Goal: Task Accomplishment & Management: Complete application form

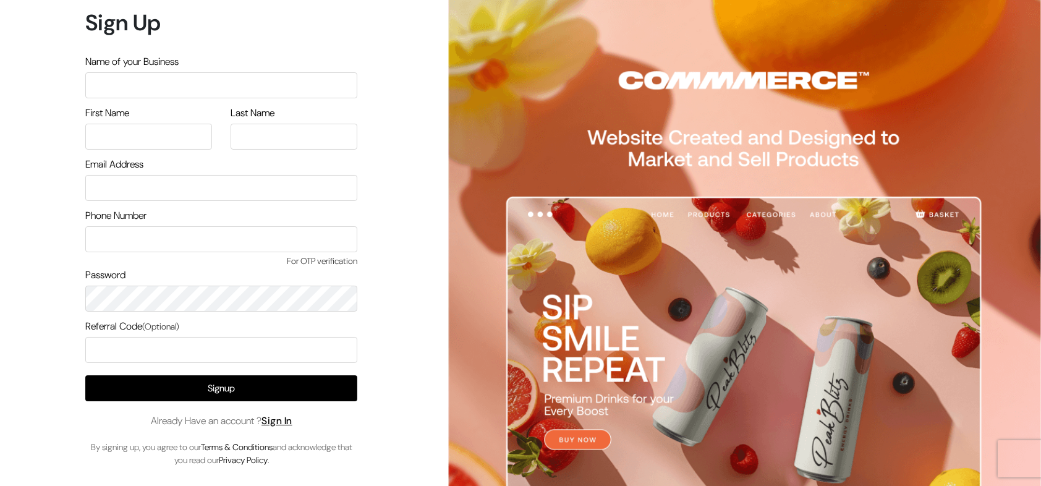
click at [159, 95] on input "text" at bounding box center [221, 85] width 272 height 26
type input "arasanstore"
click at [146, 140] on input "text" at bounding box center [148, 137] width 127 height 26
type input "arasan"
click at [262, 134] on input "text" at bounding box center [294, 137] width 127 height 26
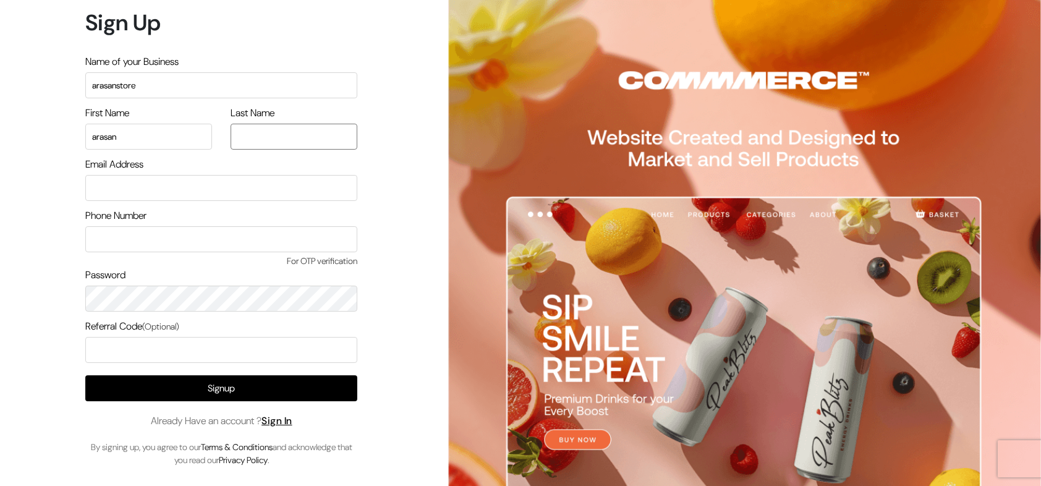
type input "arasan"
click at [122, 185] on input "email" at bounding box center [221, 188] width 272 height 26
type input "arasan@outdoinc.com"
click at [133, 241] on input "text" at bounding box center [221, 239] width 272 height 26
type input "9500829799"
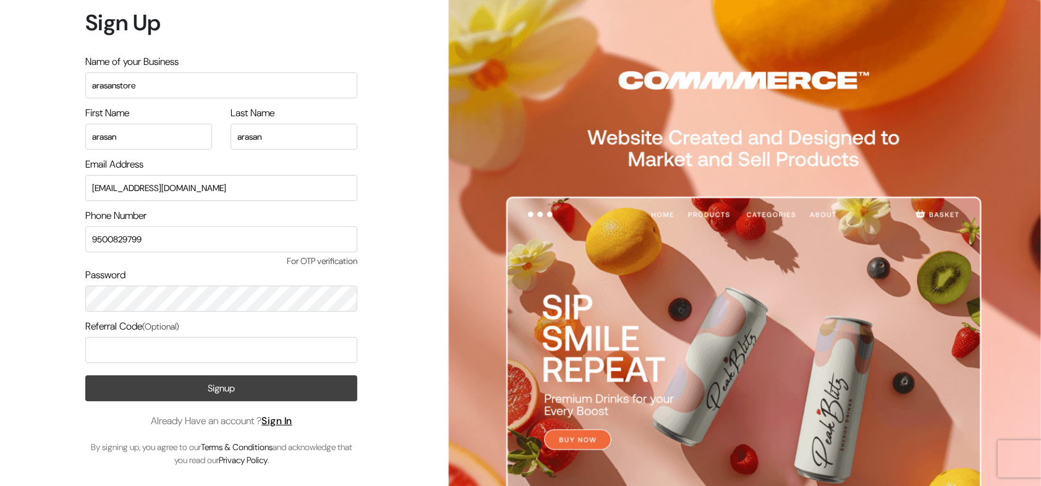
click at [273, 384] on button "Signup" at bounding box center [221, 388] width 272 height 26
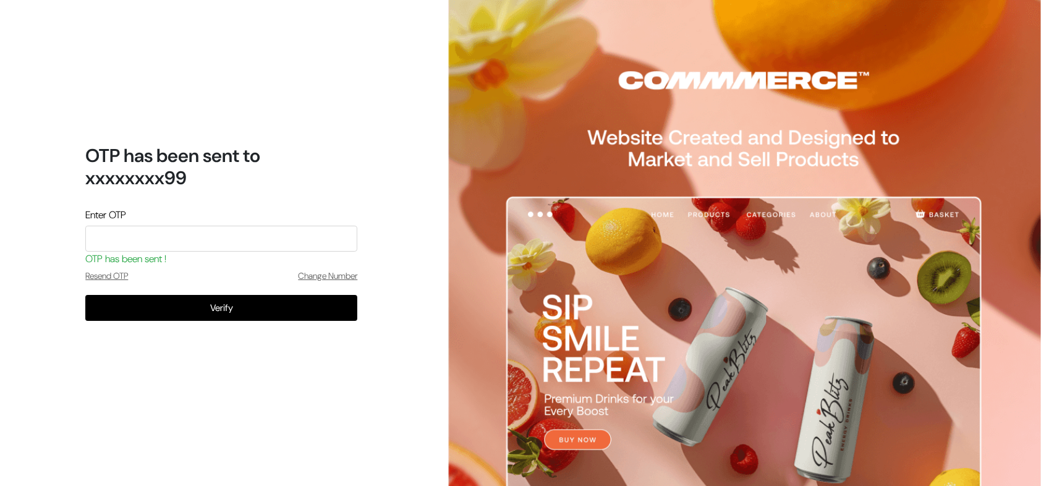
click at [200, 242] on input "tel" at bounding box center [221, 239] width 272 height 26
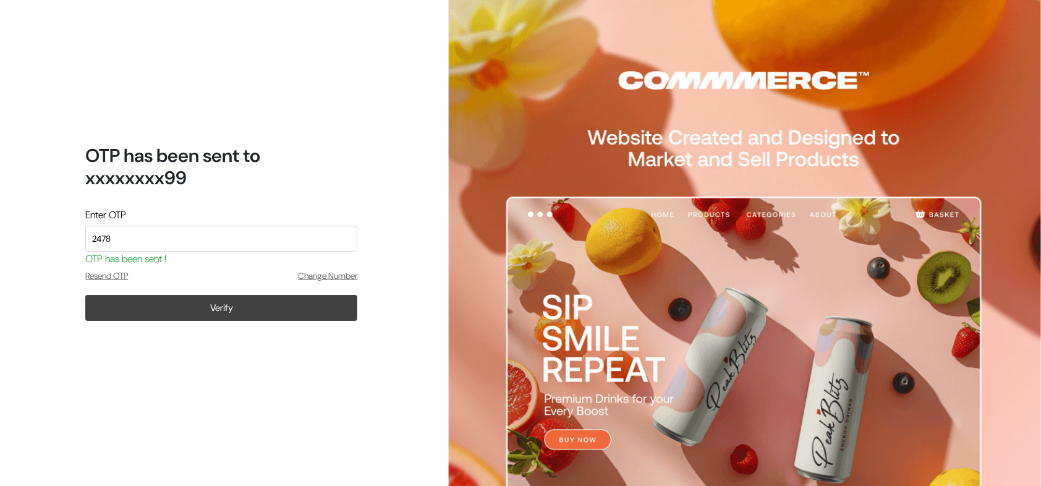
type input "2478"
click at [223, 312] on button "Verify" at bounding box center [221, 308] width 272 height 26
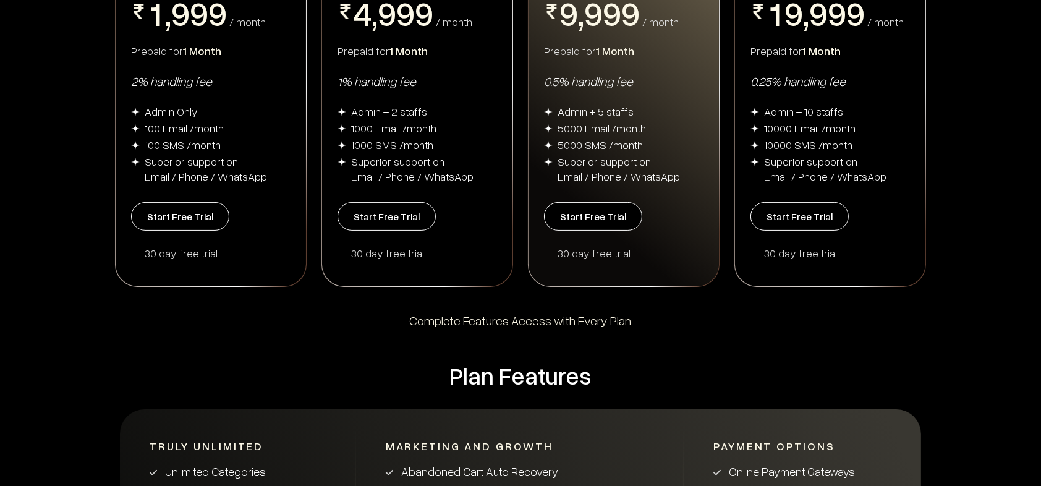
scroll to position [61, 0]
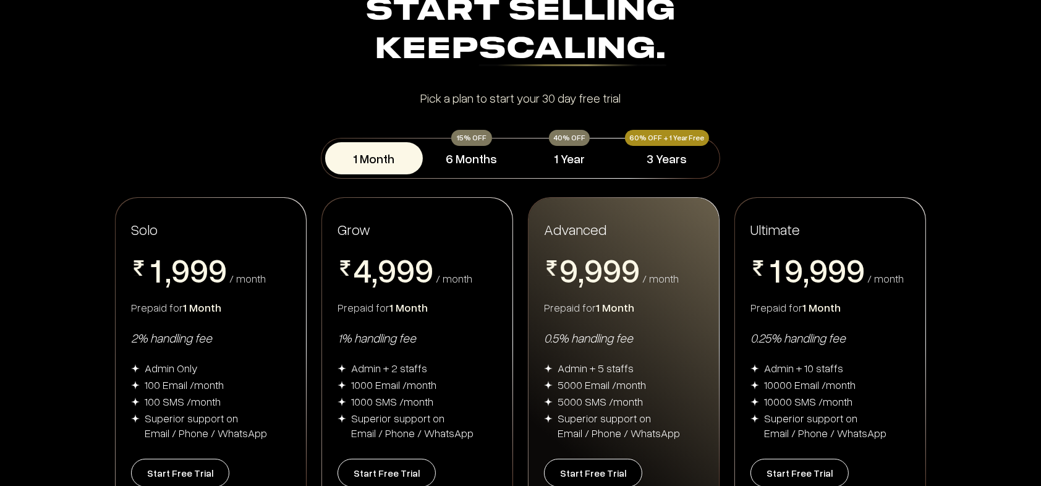
scroll to position [231, 0]
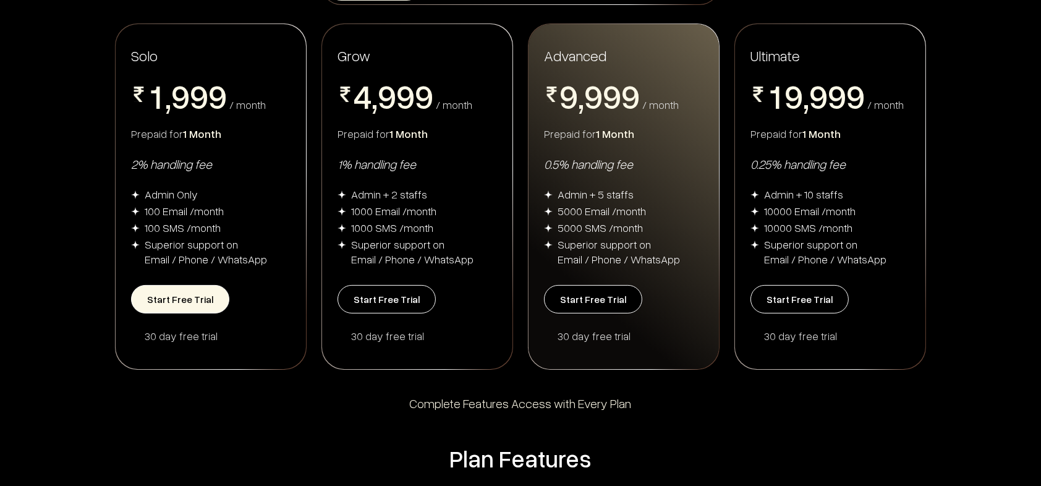
click at [184, 304] on button "Start Free Trial" at bounding box center [180, 299] width 98 height 28
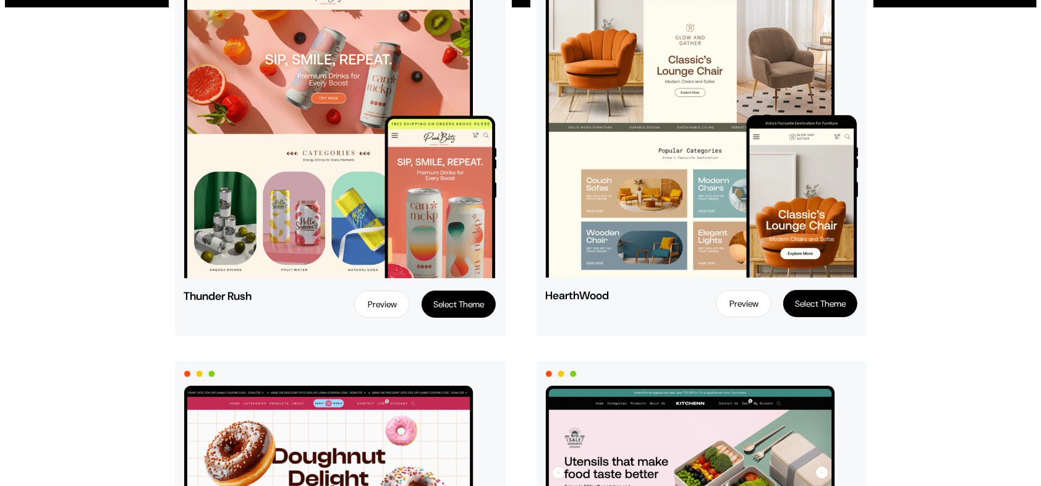
scroll to position [207, 0]
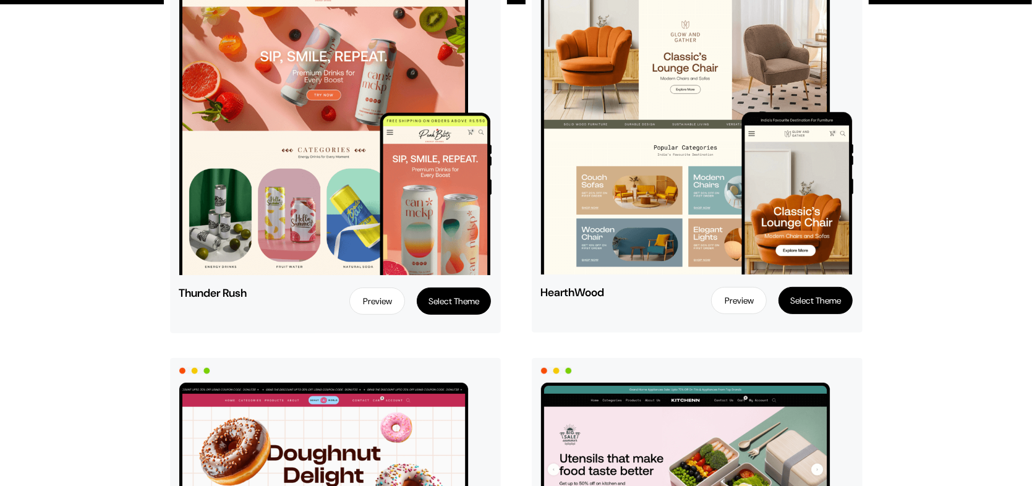
click at [453, 302] on button "Select Theme" at bounding box center [454, 301] width 74 height 27
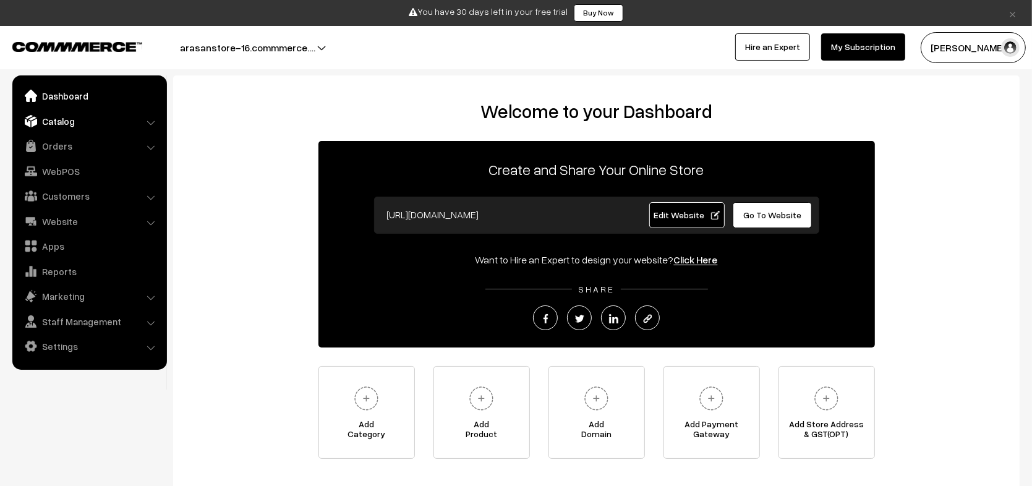
click at [62, 128] on link "Catalog" at bounding box center [88, 121] width 147 height 22
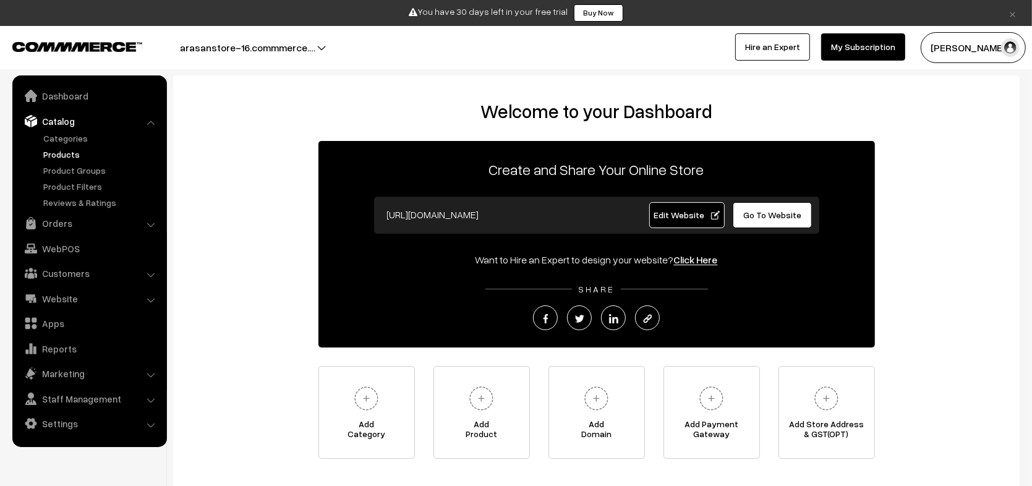
click at [57, 149] on link "Products" at bounding box center [101, 154] width 122 height 13
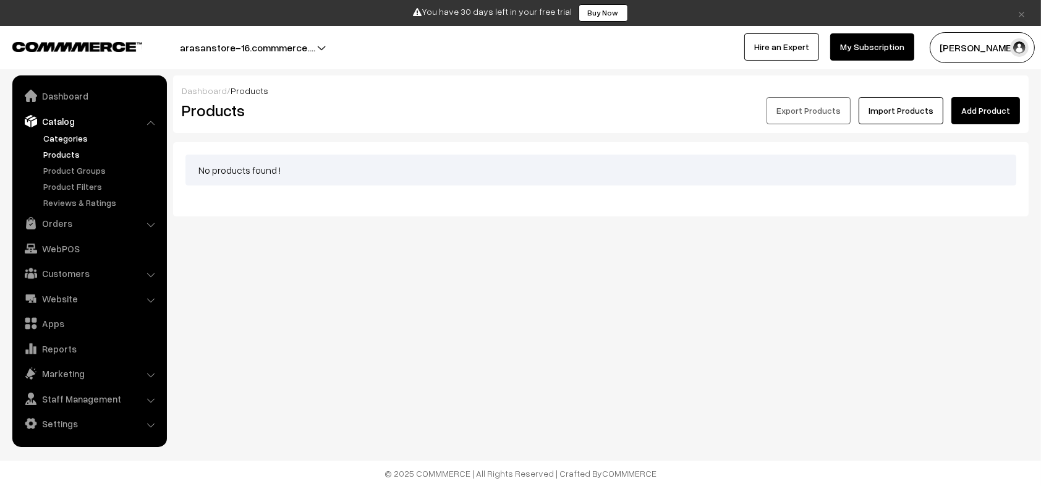
click at [113, 141] on link "Categories" at bounding box center [101, 138] width 122 height 13
click at [990, 106] on link "Add Category" at bounding box center [983, 110] width 75 height 27
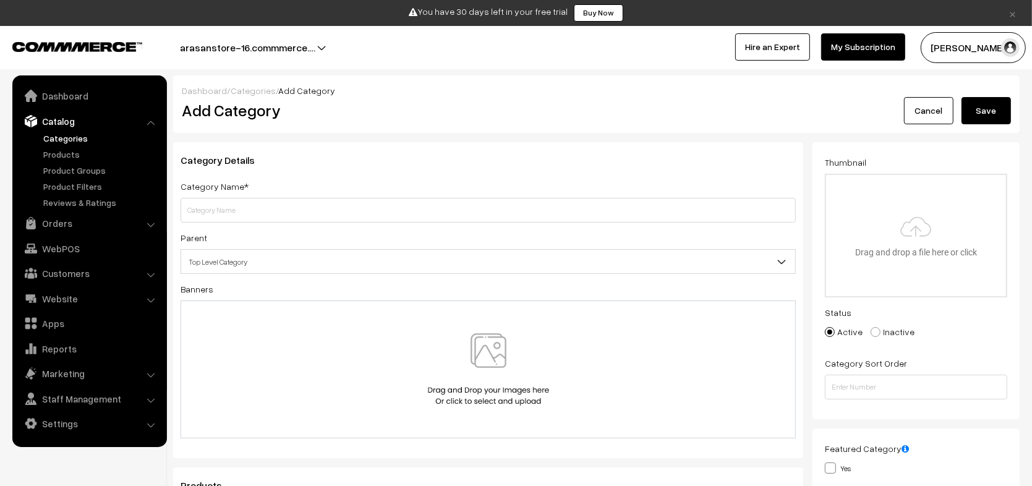
click at [386, 210] on input "text" at bounding box center [488, 210] width 615 height 25
drag, startPoint x: 0, startPoint y: 0, endPoint x: 282, endPoint y: 214, distance: 354.0
click at [282, 214] on input "text" at bounding box center [488, 210] width 615 height 25
type input "test"
click at [984, 115] on button "Save" at bounding box center [986, 110] width 49 height 27
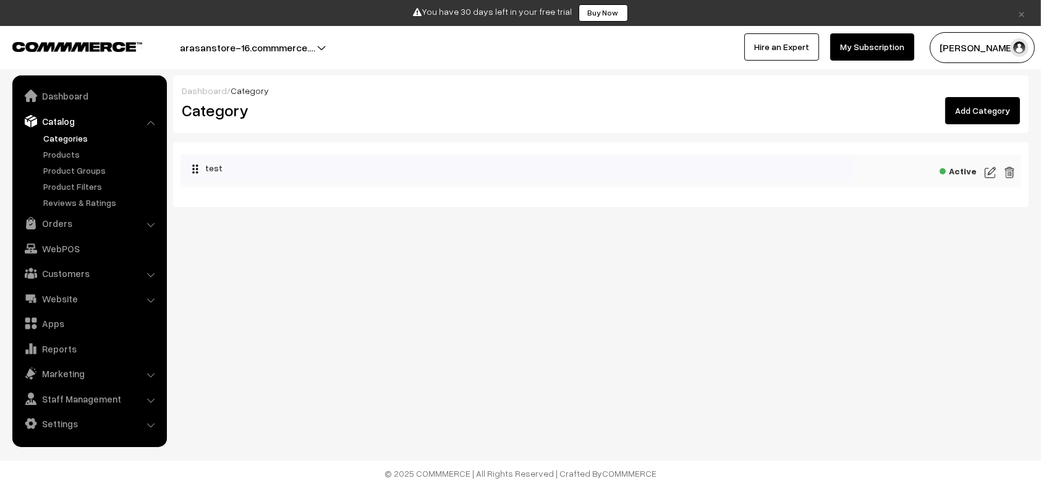
click at [990, 172] on img at bounding box center [990, 172] width 11 height 15
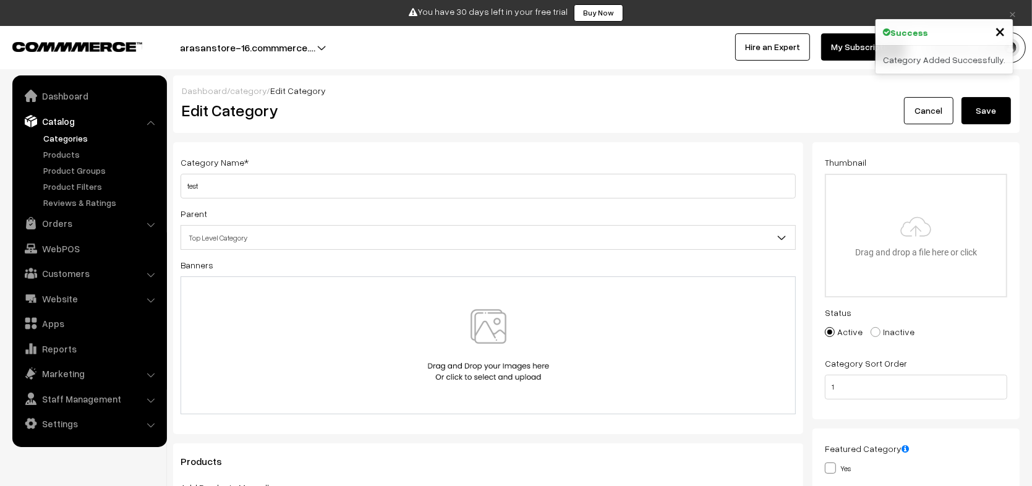
click at [935, 117] on link "Cancel" at bounding box center [928, 110] width 49 height 27
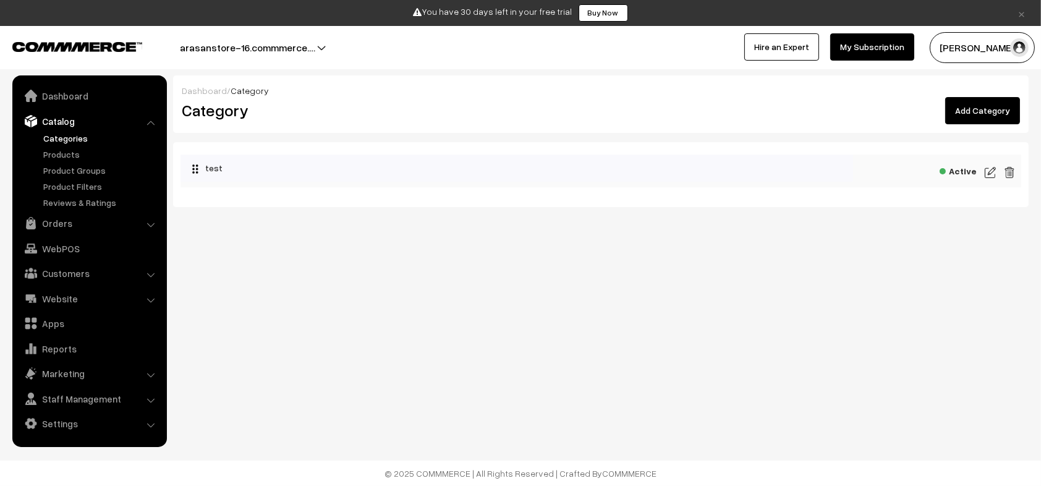
click at [905, 34] on link "My Subscription" at bounding box center [872, 46] width 84 height 27
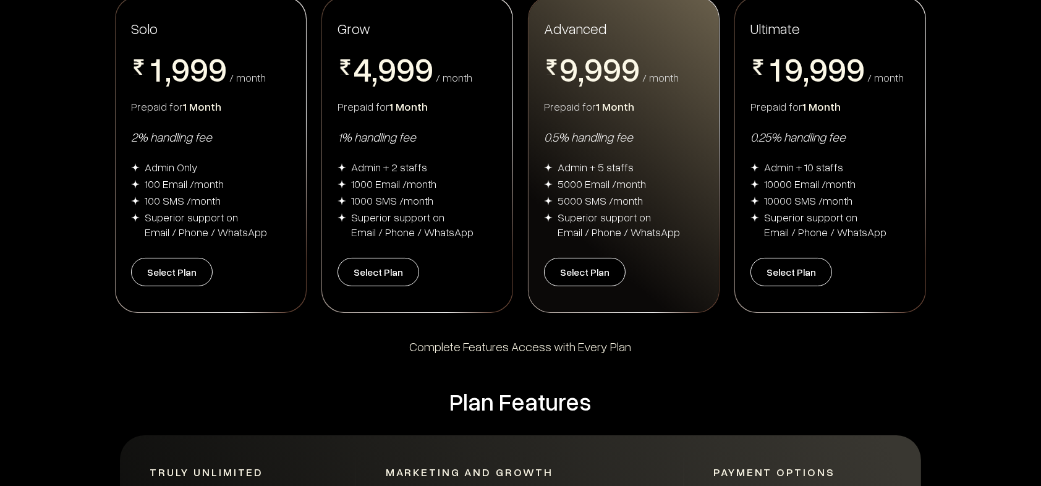
scroll to position [246, 0]
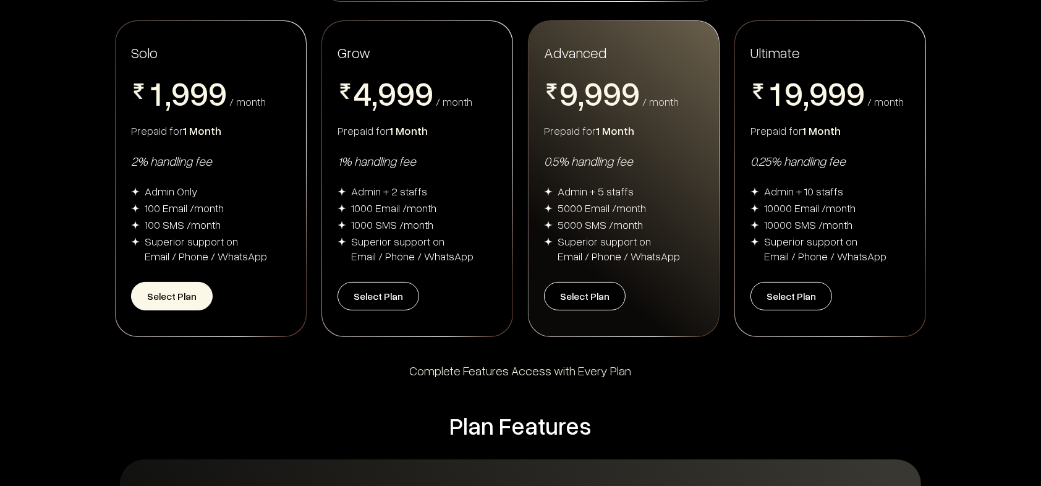
click at [166, 296] on button "Select Plan" at bounding box center [172, 296] width 82 height 28
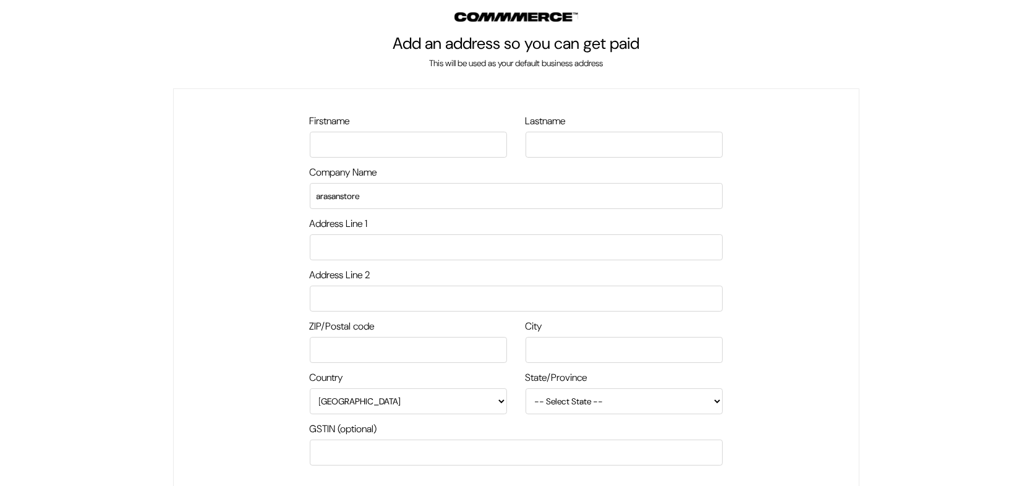
click at [385, 144] on input "text" at bounding box center [408, 145] width 197 height 26
type input "arasan"
click at [561, 141] on input "text" at bounding box center [624, 145] width 197 height 26
type input "arasan"
click at [355, 245] on input "text" at bounding box center [516, 247] width 413 height 26
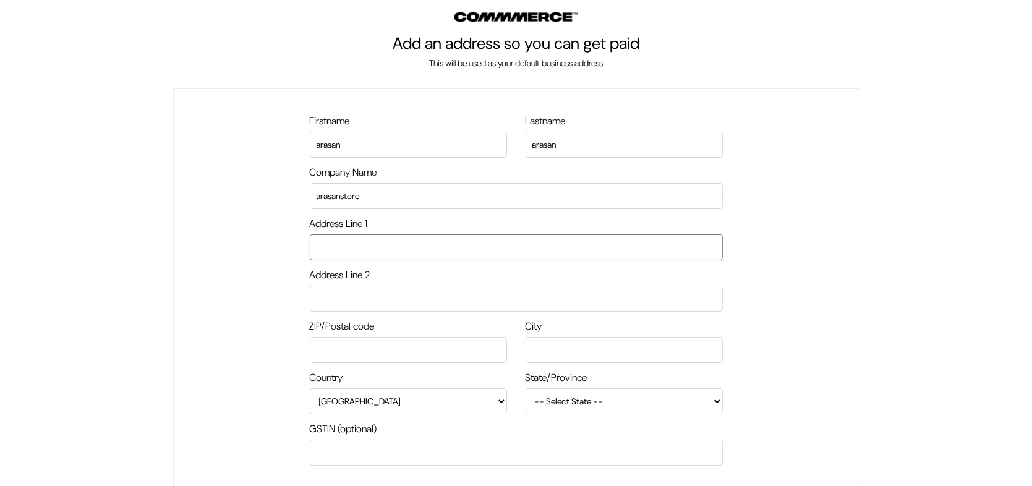
type input "arasanstore"
click at [432, 304] on input "text" at bounding box center [516, 299] width 413 height 26
type input "arasanstore"
click at [437, 351] on input "text" at bounding box center [408, 350] width 197 height 26
type input "560076"
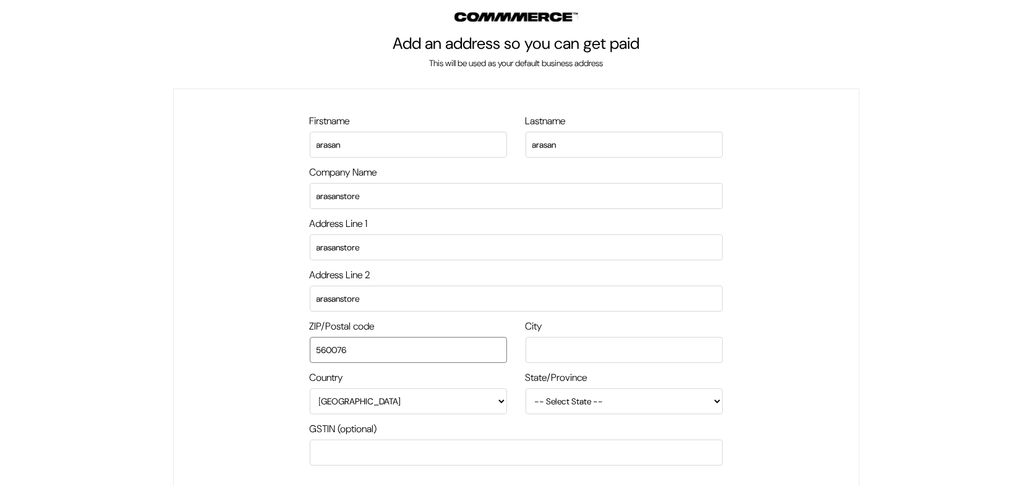
type input "[GEOGRAPHIC_DATA]"
select select "[GEOGRAPHIC_DATA]"
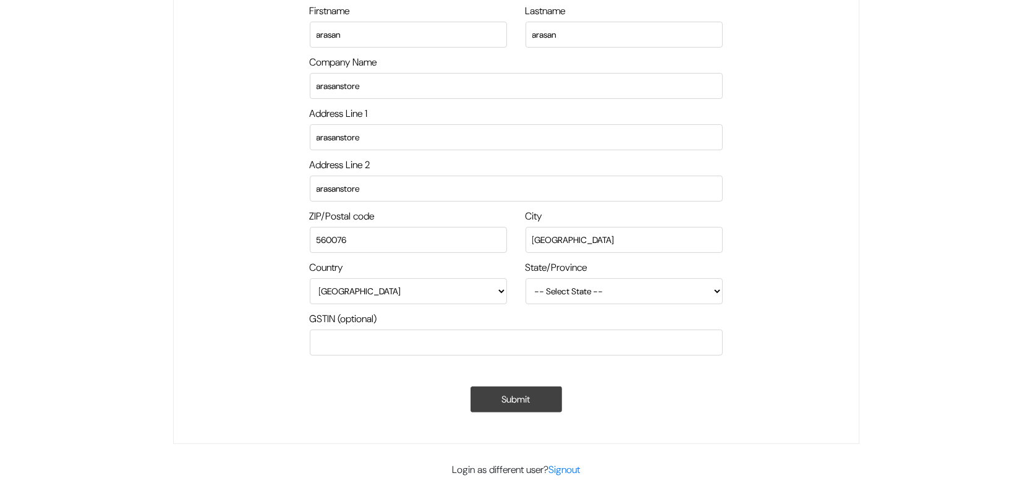
click at [547, 393] on button "Submit" at bounding box center [517, 399] width 92 height 26
